Goal: Task Accomplishment & Management: Manage account settings

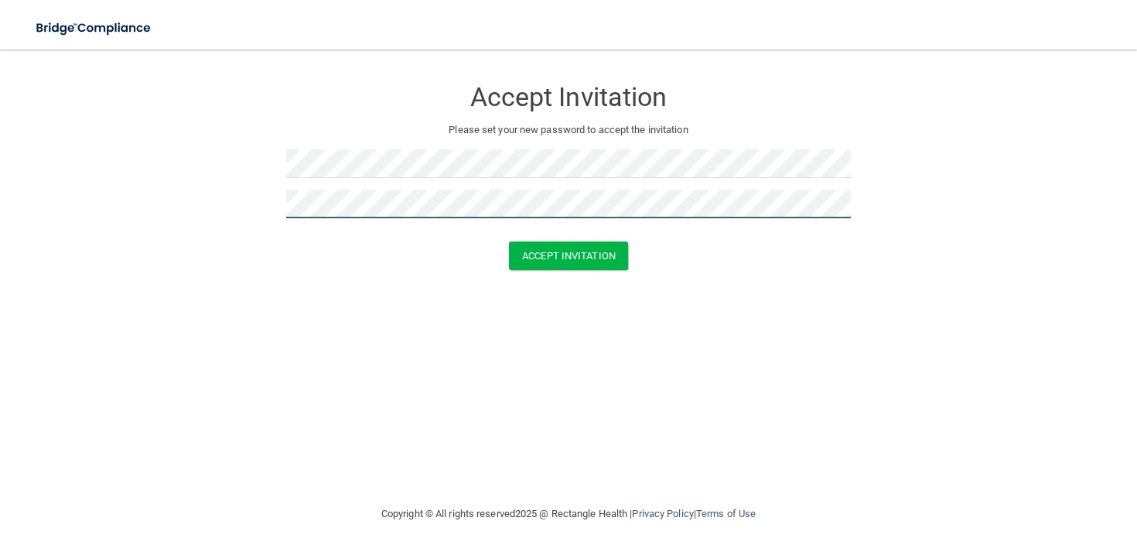
click at [509, 241] on button "Accept Invitation" at bounding box center [568, 255] width 119 height 29
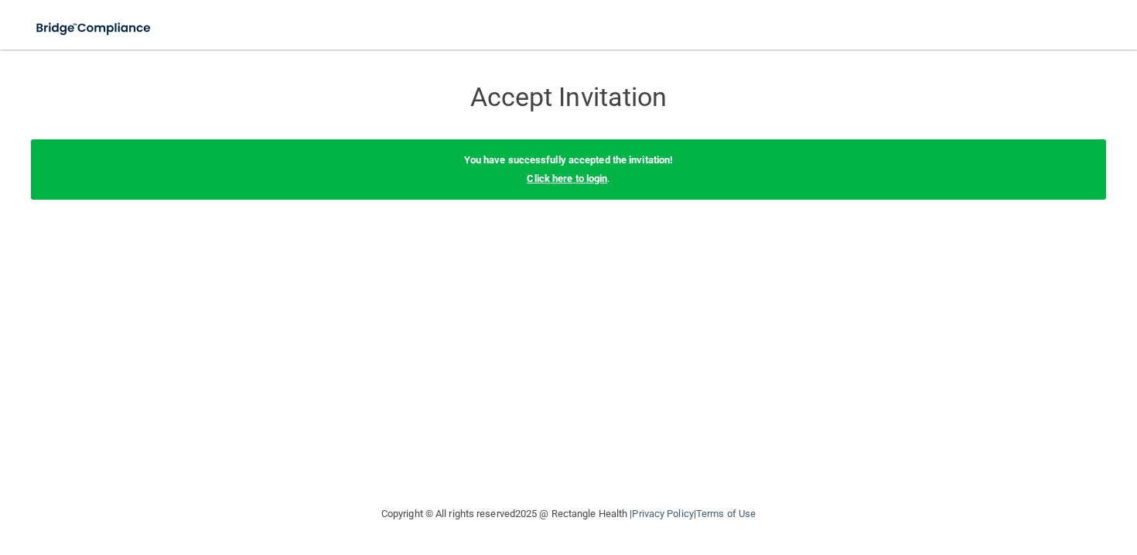
click at [571, 180] on link "Click here to login" at bounding box center [567, 179] width 80 height 12
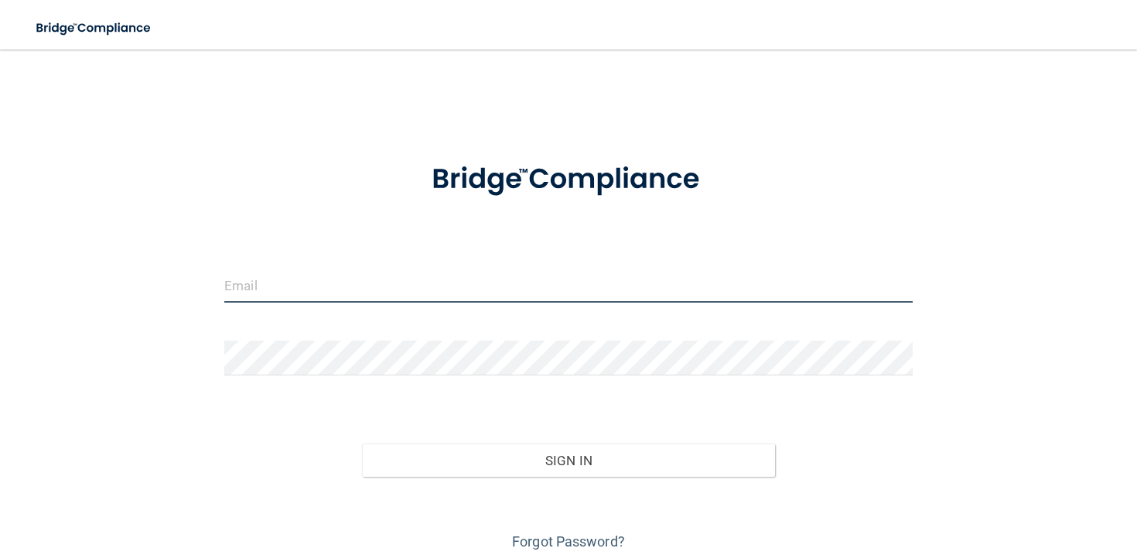
click at [523, 283] on input "email" at bounding box center [568, 285] width 689 height 35
type input "[EMAIL_ADDRESS][DOMAIN_NAME]"
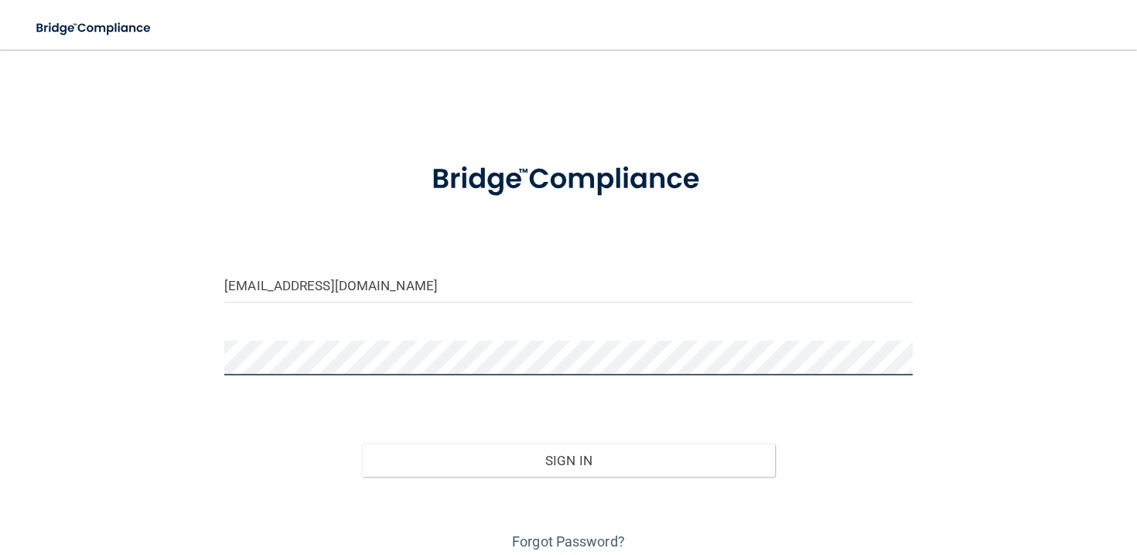
click at [362, 443] on button "Sign In" at bounding box center [568, 460] width 413 height 34
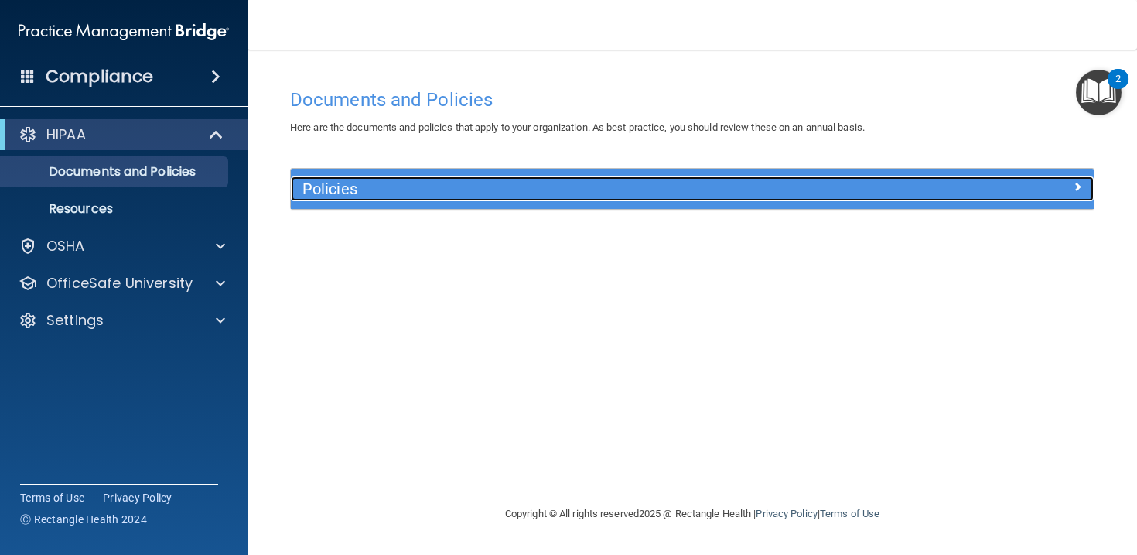
click at [551, 179] on div "Policies" at bounding box center [592, 188] width 603 height 25
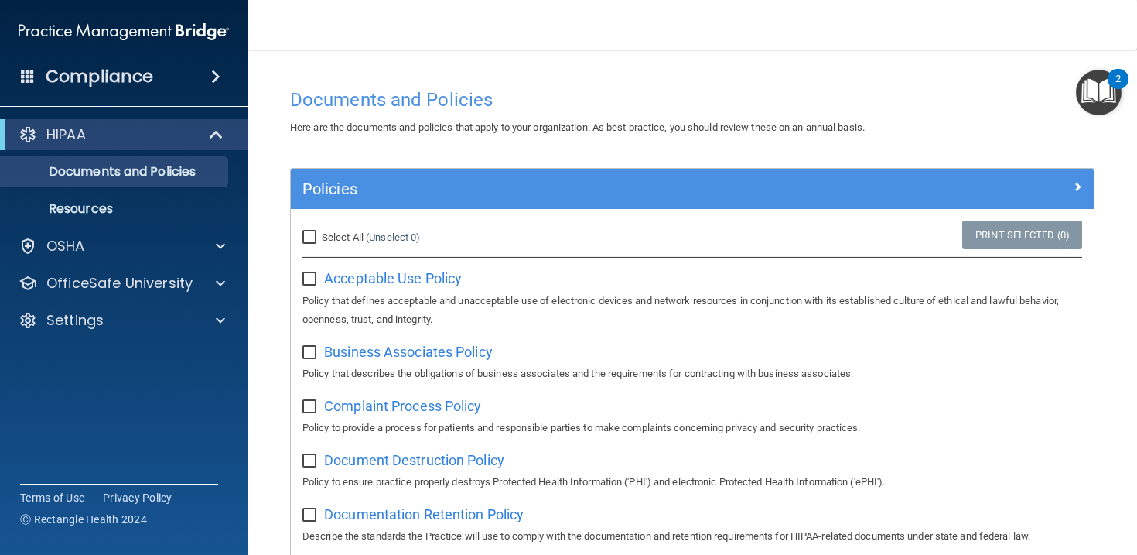
click at [378, 280] on span "Acceptable Use Policy" at bounding box center [393, 278] width 138 height 16
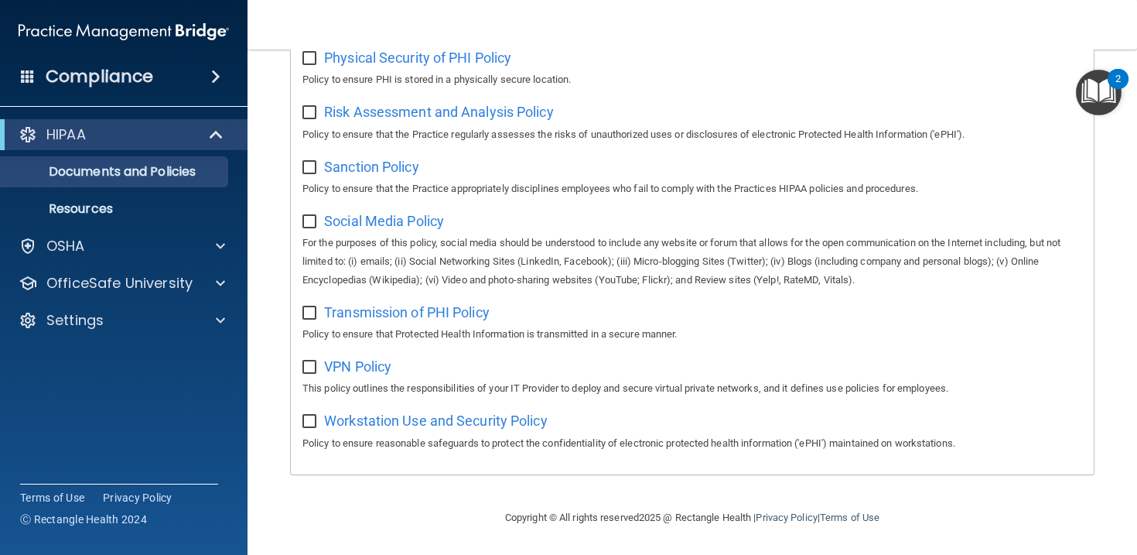
scroll to position [952, 0]
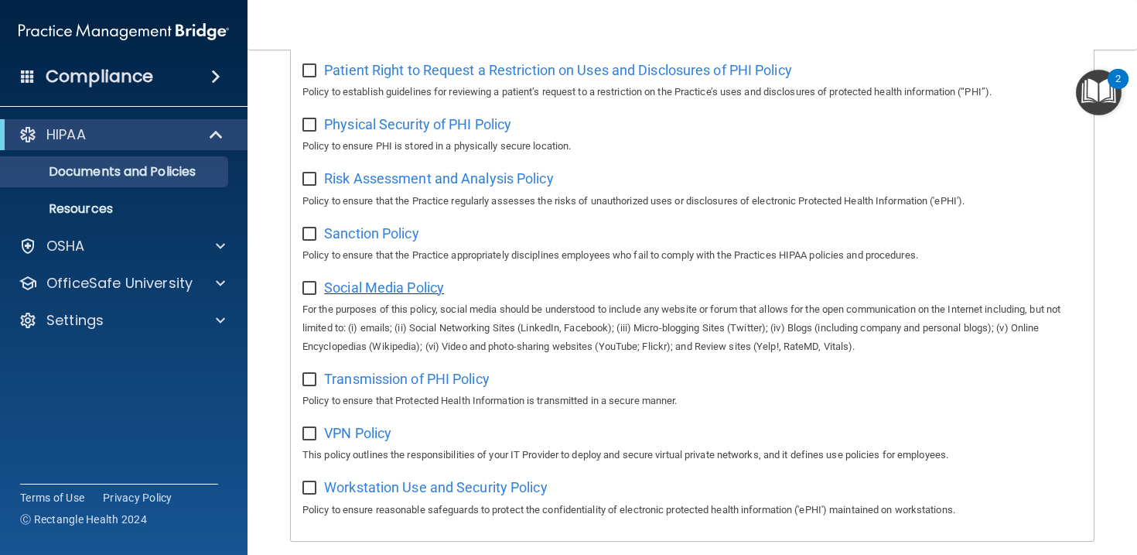
click at [408, 295] on span "Social Media Policy" at bounding box center [384, 287] width 120 height 16
